Goal: Feedback & Contribution: Submit feedback/report problem

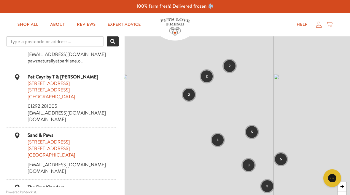
scroll to position [901, 0]
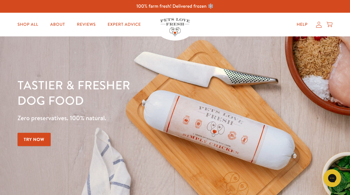
click at [85, 22] on link "Reviews" at bounding box center [86, 25] width 28 height 12
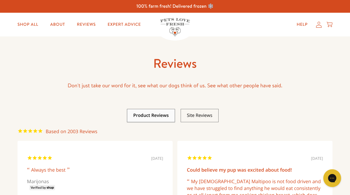
click at [319, 23] on icon at bounding box center [319, 25] width 6 height 6
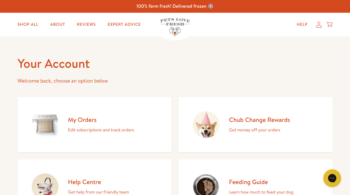
click at [98, 125] on div "My Orders Edit subscriptions and track orders" at bounding box center [101, 125] width 66 height 18
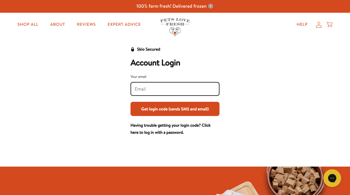
click at [147, 86] on input "Your email" at bounding box center [175, 89] width 81 height 7
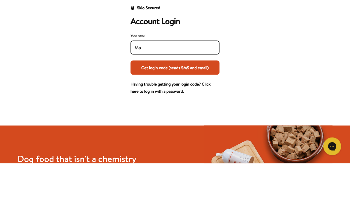
type input "Mau"
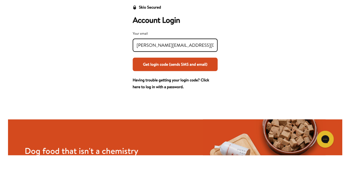
scroll to position [42, 0]
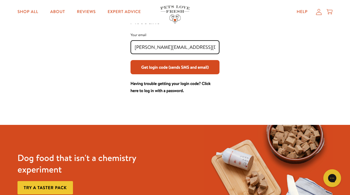
type input "[PERSON_NAME][EMAIL_ADDRESS][DOMAIN_NAME]"
click at [199, 69] on button "Get login code (sends SMS and email)" at bounding box center [175, 67] width 89 height 14
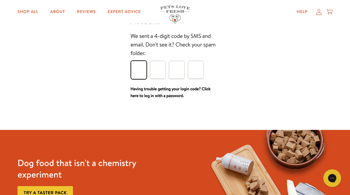
click at [140, 71] on input "Please enter your pin code" at bounding box center [138, 70] width 15 height 18
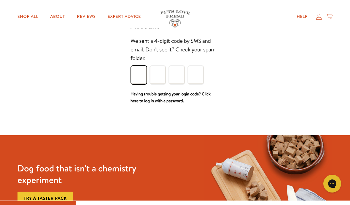
scroll to position [42, 0]
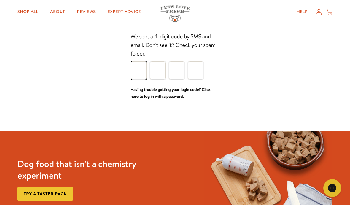
type input "8"
type input "0"
type input "7"
type input "9"
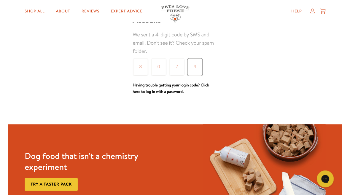
scroll to position [42, 0]
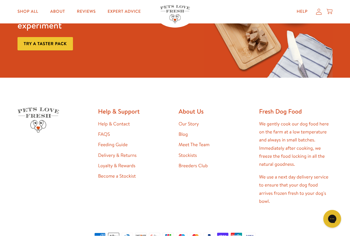
scroll to position [373, 0]
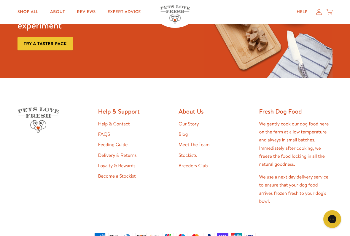
click at [125, 121] on link "Help & Contact" at bounding box center [114, 124] width 32 height 7
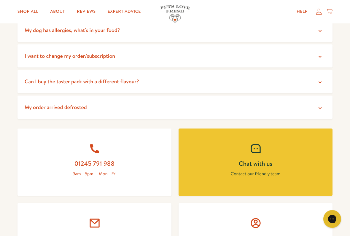
scroll to position [162, 0]
click at [320, 107] on icon at bounding box center [320, 108] width 6 height 6
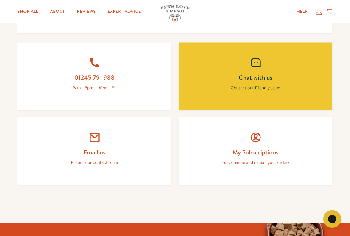
scroll to position [373, 0]
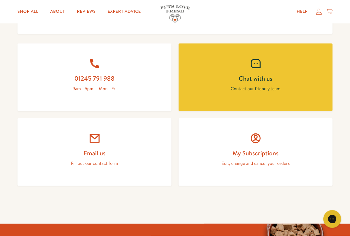
click at [91, 145] on link "Email us Fill out our contact form" at bounding box center [94, 152] width 154 height 68
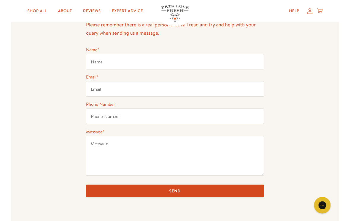
scroll to position [54, 0]
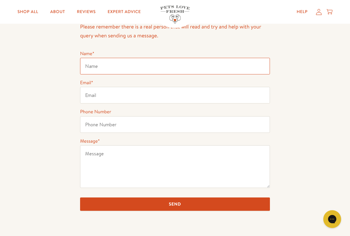
click at [108, 64] on input "Name *" at bounding box center [175, 66] width 190 height 17
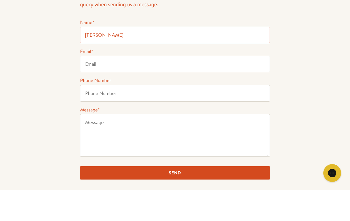
type input "[PERSON_NAME]"
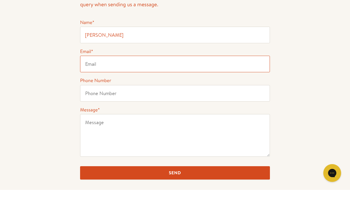
click at [108, 87] on input "Email *" at bounding box center [175, 95] width 190 height 17
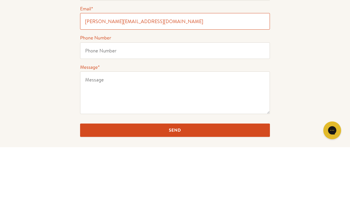
type input "maureen.smith53@gmail.com"
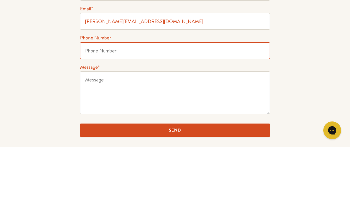
click at [127, 116] on input "Phone Number" at bounding box center [175, 124] width 190 height 17
type input "9"
type input "07783197873"
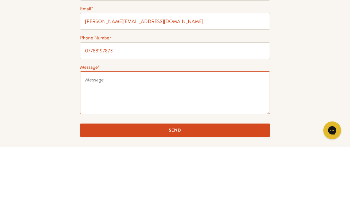
click at [112, 145] on textarea "Message *" at bounding box center [175, 166] width 190 height 43
type textarea "N"
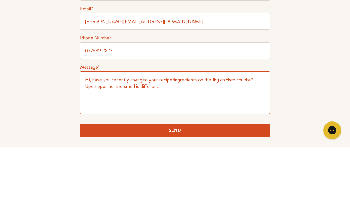
click at [103, 145] on textarea "Hi, have you recently changed your recipe/ingredients on the 1kg chicken chubbs…" at bounding box center [175, 166] width 190 height 43
click at [152, 145] on textarea "Hi, have you recently changed your recipe/ingredients on the 1kg chicken chubbs…" at bounding box center [175, 166] width 190 height 43
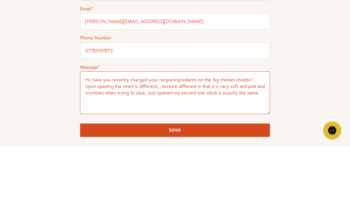
click at [101, 145] on textarea "Hi, have you recently changed your recipe/ingredients on the 1kg chicken chubbs…" at bounding box center [175, 166] width 190 height 43
click at [218, 145] on textarea "Hi, have you recently changed your recipe/ingredients on the 1kg chicken chubbs…" at bounding box center [175, 166] width 190 height 43
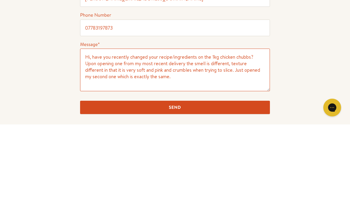
click at [163, 145] on textarea "Hi, have you recently changed your recipe/ingredients on the 1kg chicken chubbs…" at bounding box center [175, 166] width 190 height 43
click at [139, 145] on textarea "Hi, have you recently changed your recipe/ingredients on the 1kg chicken chubbs…" at bounding box center [175, 166] width 190 height 43
click at [140, 145] on textarea "Hi, have you recently changed your recipe/ingredients on the 1kg chicken chubbs…" at bounding box center [175, 166] width 190 height 43
click at [155, 145] on textarea "Hi, have you recently changed your recipe/ingredients on the 1kg chicken chubbs…" at bounding box center [175, 166] width 190 height 43
click at [176, 145] on textarea "Hi, have you recently changed your recipe/ingredients on the 1kg chicken chubbs…" at bounding box center [175, 166] width 190 height 43
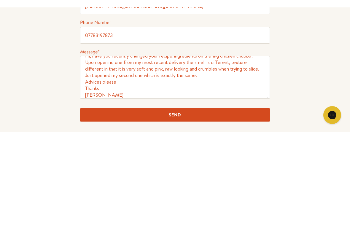
scroll to position [151, 0]
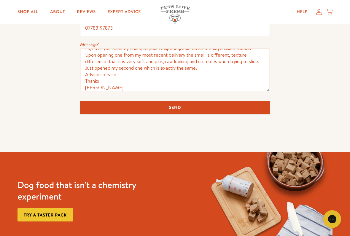
type textarea "Hi, have you recently changed your recipe/ingredients on the 1kg chicken chubbs…"
click at [182, 108] on input "Send" at bounding box center [175, 107] width 190 height 13
